Goal: Task Accomplishment & Management: Manage account settings

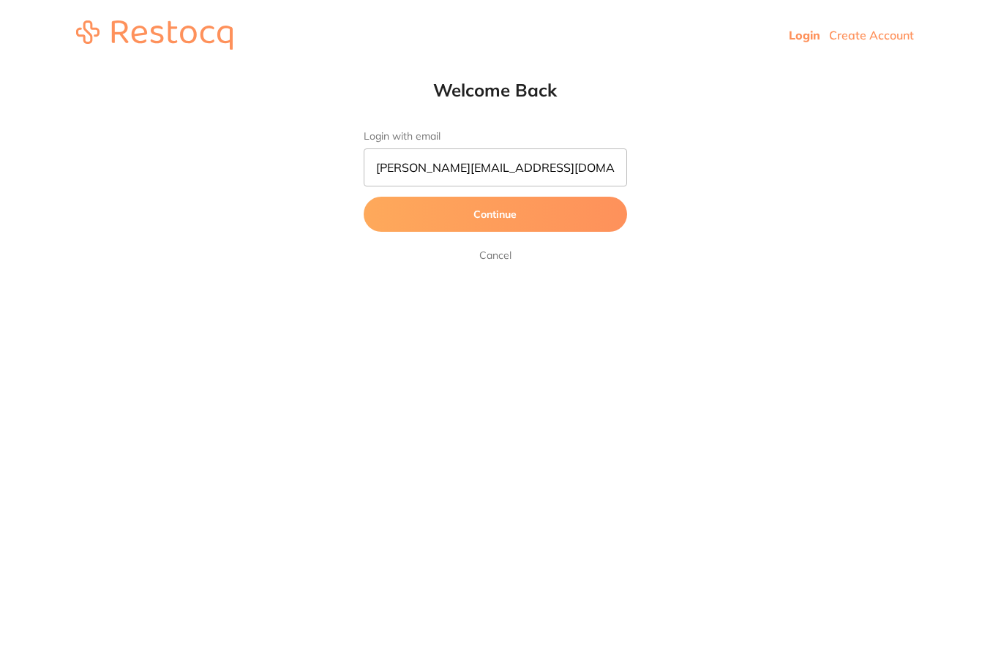
type input "[PERSON_NAME][EMAIL_ADDRESS][DOMAIN_NAME]"
click at [495, 215] on button "Continue" at bounding box center [495, 214] width 263 height 35
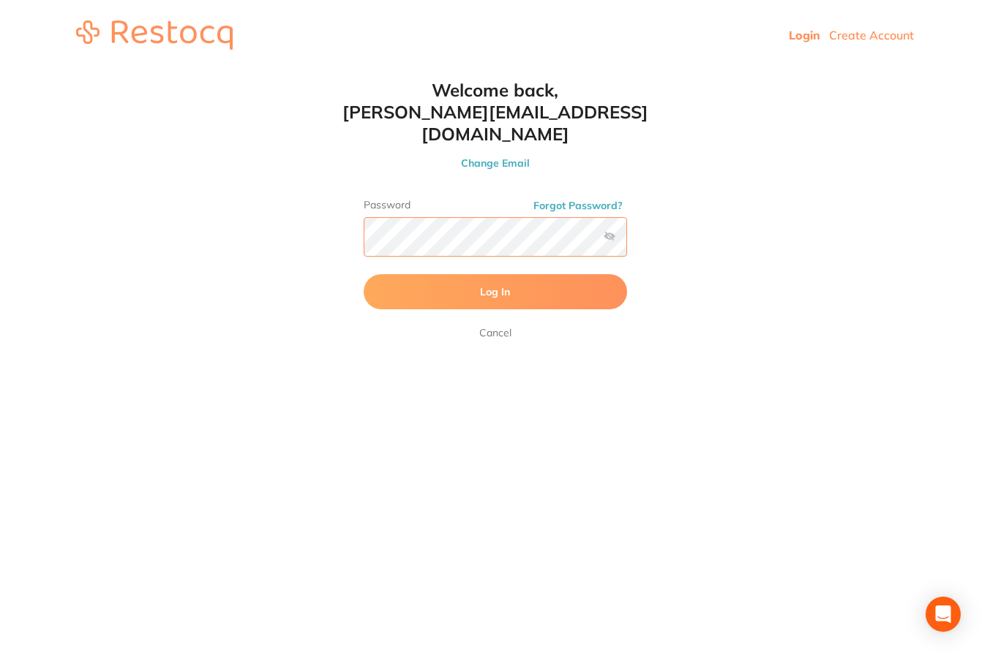
click at [495, 274] on button "Log In" at bounding box center [495, 291] width 263 height 35
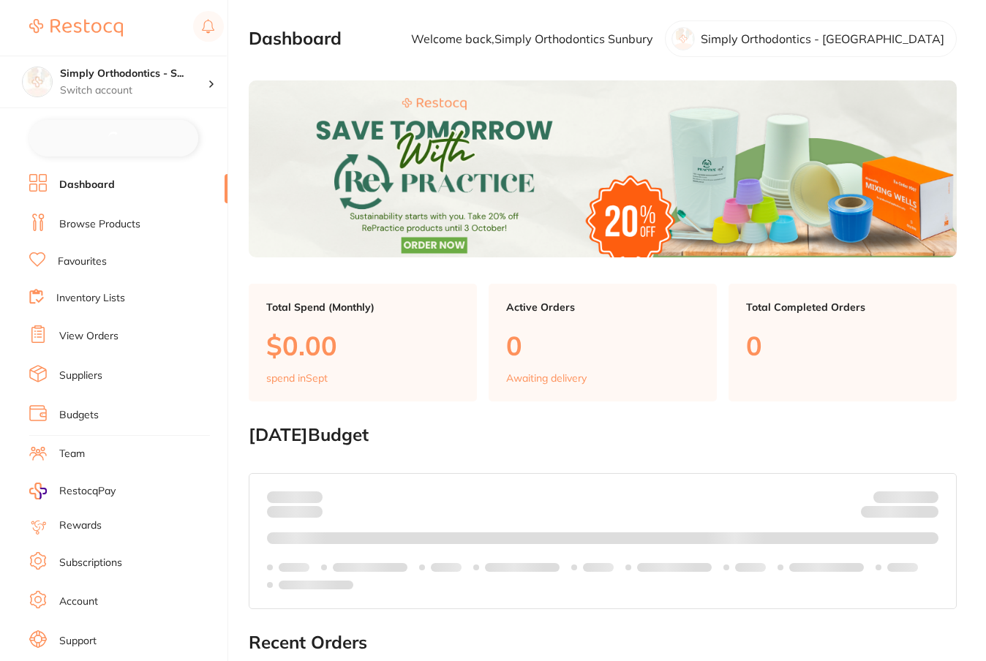
checkbox input "false"
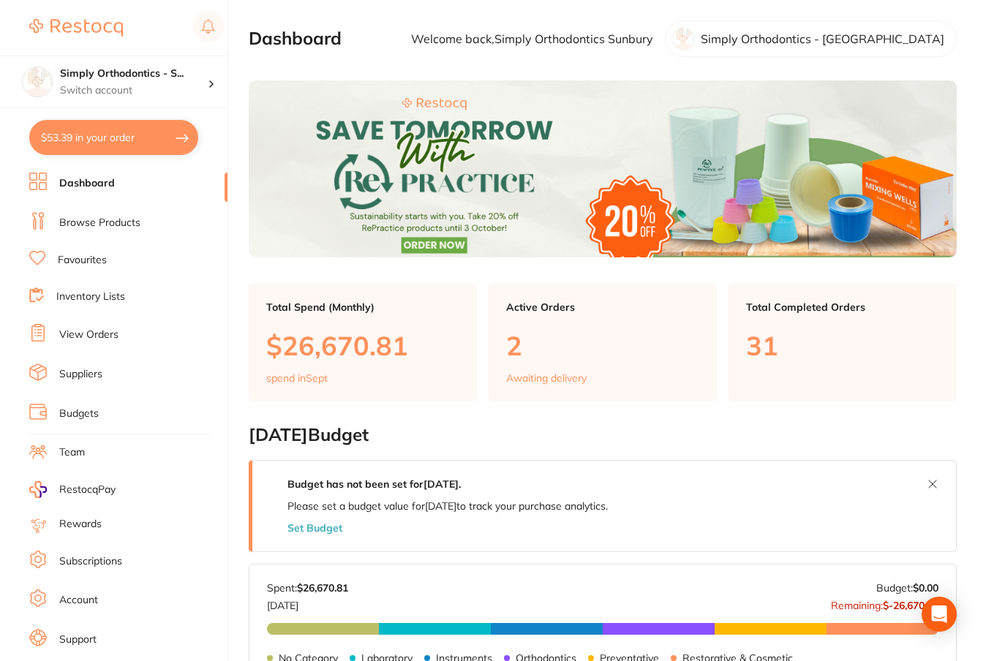
scroll to position [-2, 0]
click at [169, 82] on div "Simply Orthodontics - S... Switch account" at bounding box center [134, 82] width 148 height 31
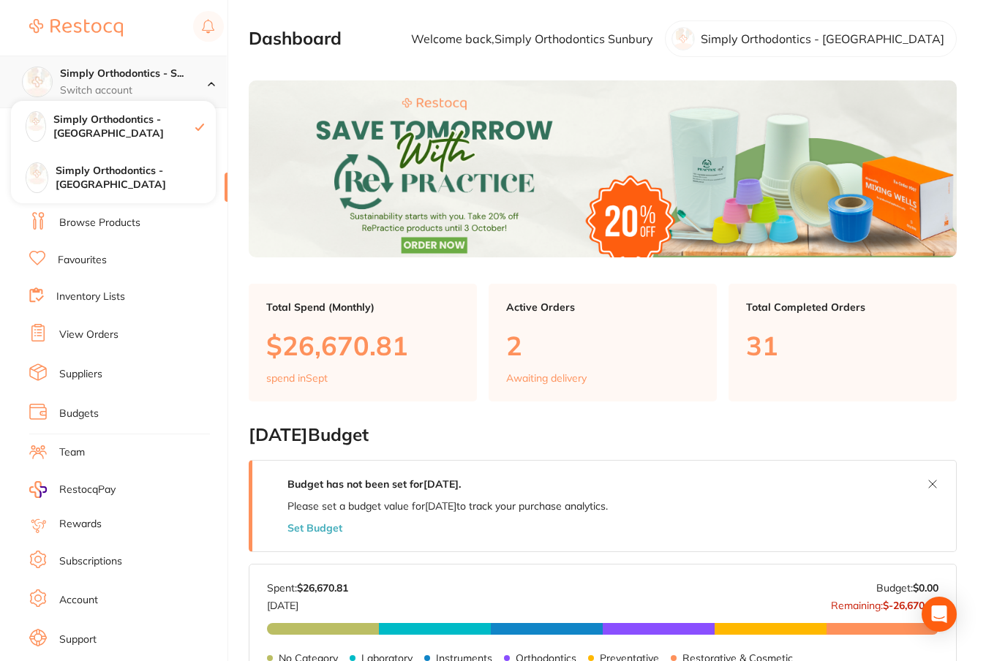
scroll to position [0, 0]
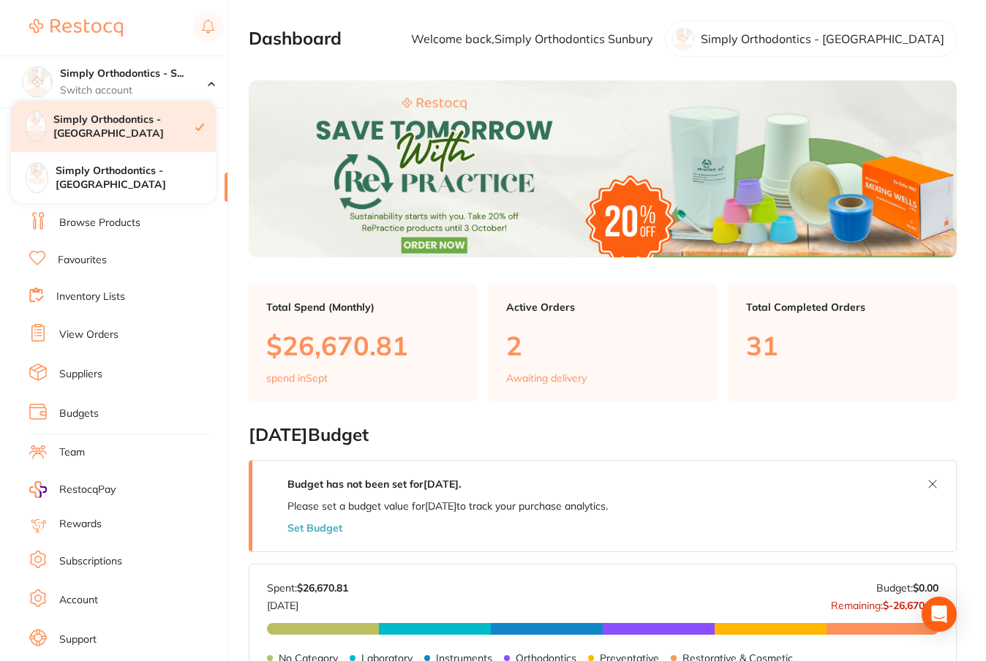
click at [104, 122] on h4 "Simply Orthodontics - [GEOGRAPHIC_DATA]" at bounding box center [124, 127] width 142 height 29
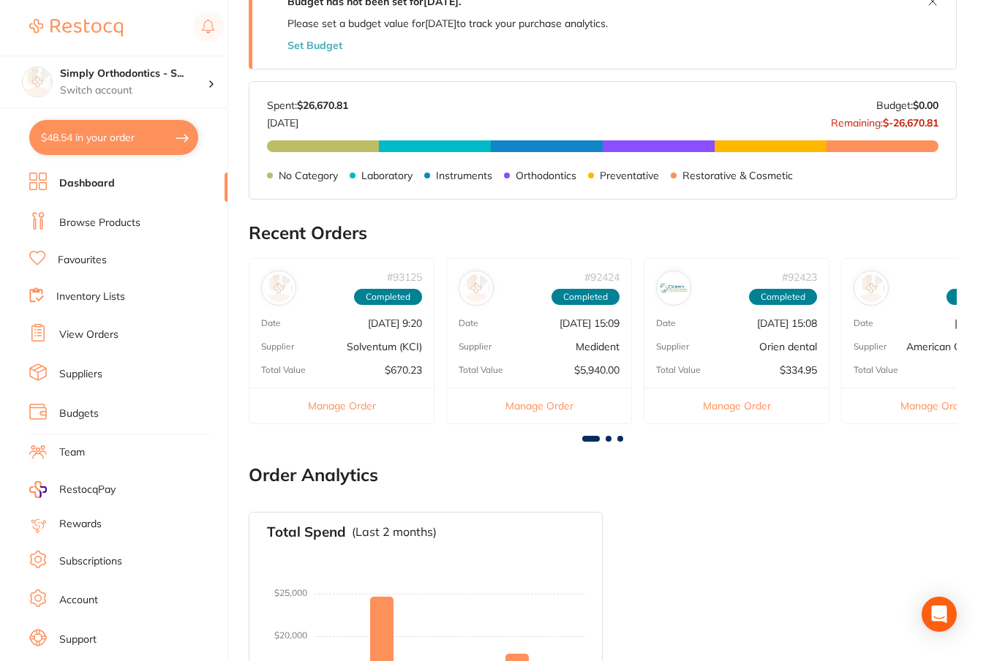
scroll to position [542, 0]
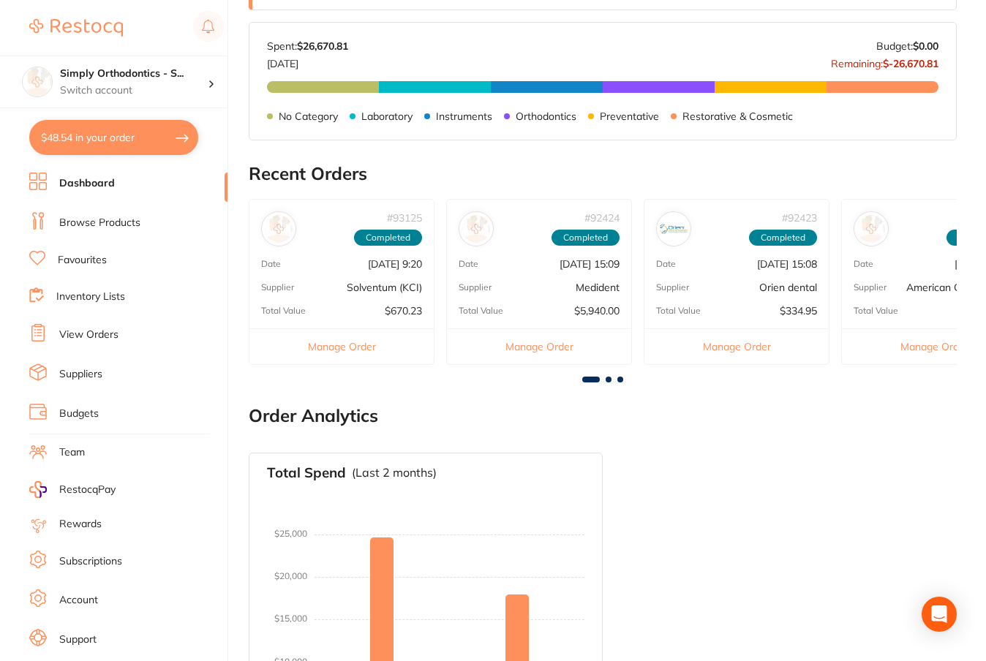
click at [549, 344] on button "Manage Order" at bounding box center [539, 346] width 184 height 36
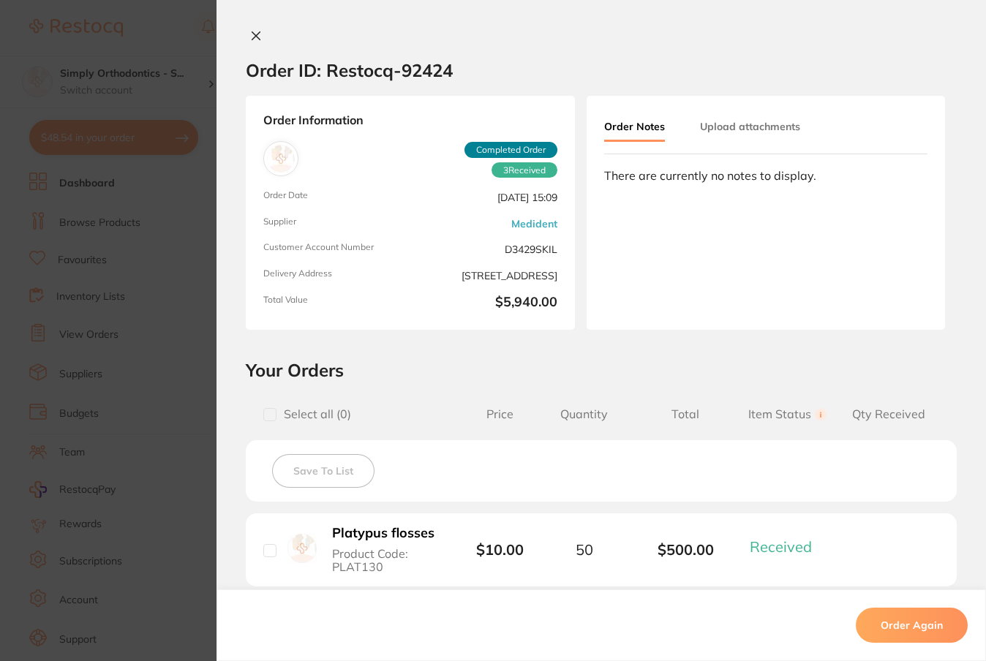
scroll to position [0, 0]
click at [250, 37] on icon at bounding box center [256, 36] width 12 height 12
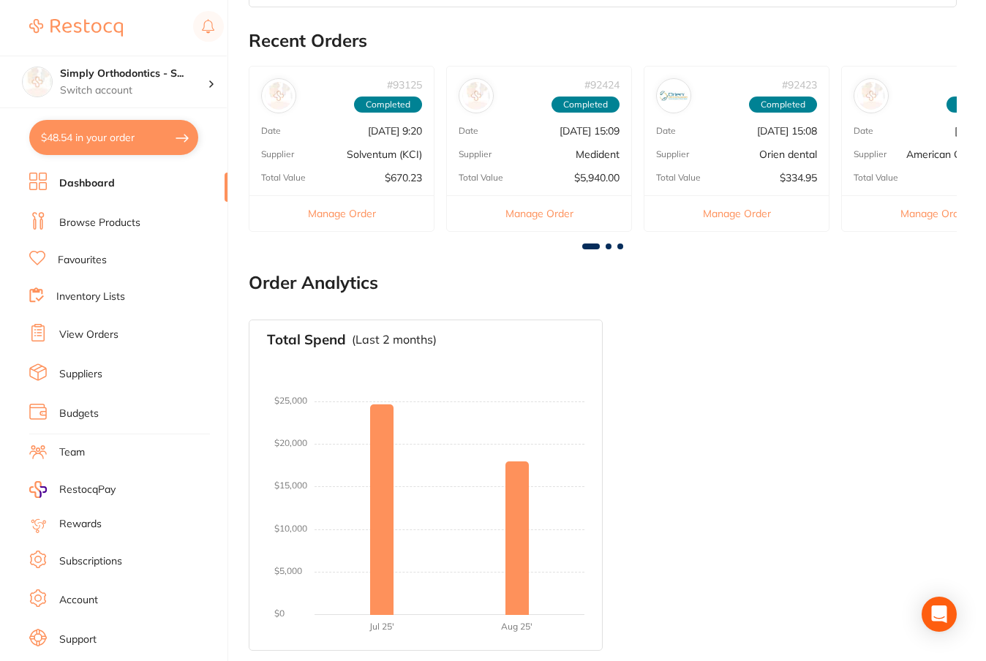
scroll to position [674, 0]
click at [97, 332] on link "View Orders" at bounding box center [88, 335] width 59 height 15
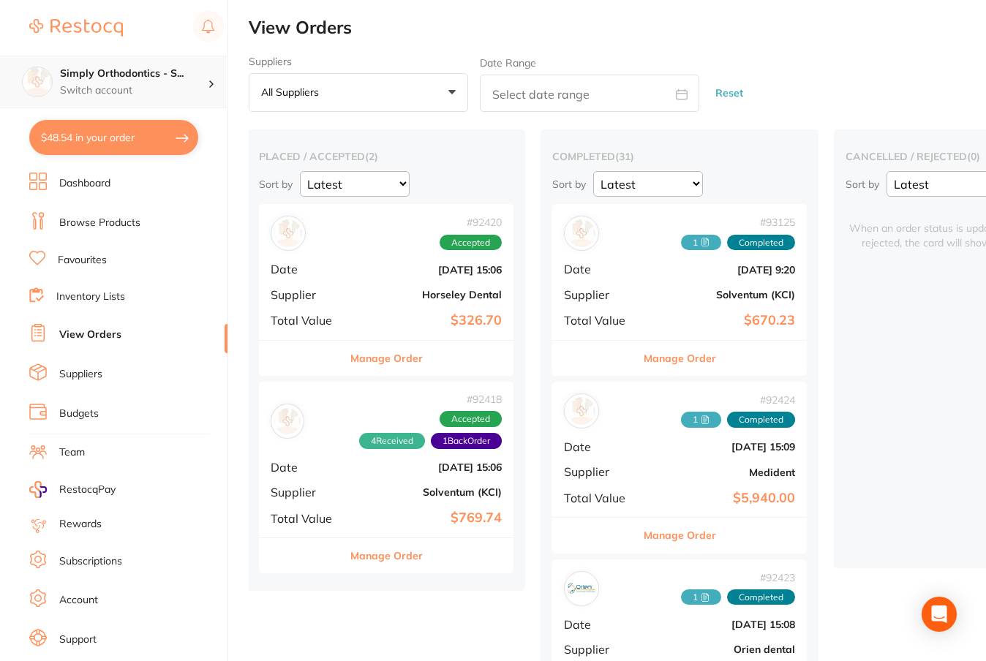
click at [154, 86] on p "Switch account" at bounding box center [134, 90] width 148 height 15
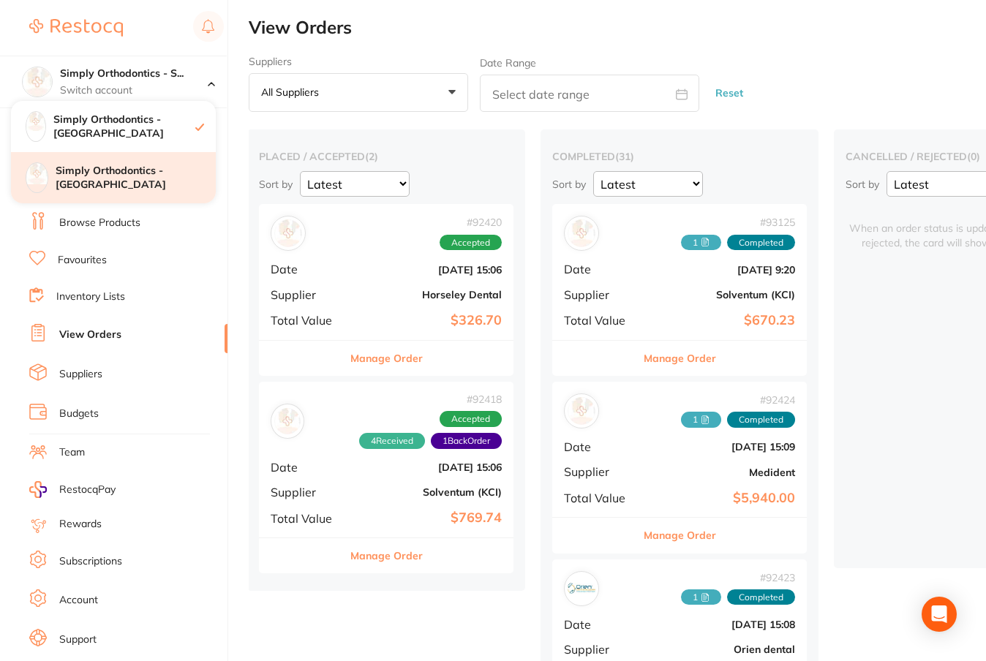
click at [124, 179] on h4 "Simply Orthodontics - [GEOGRAPHIC_DATA]" at bounding box center [136, 178] width 160 height 29
